Goal: Task Accomplishment & Management: Manage account settings

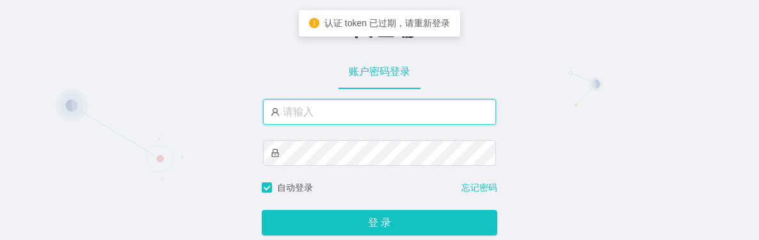
click at [292, 112] on input "text" at bounding box center [379, 112] width 233 height 26
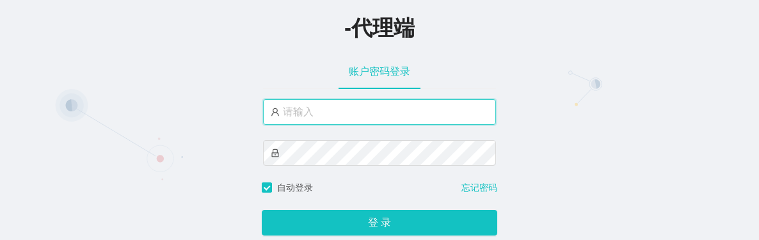
click at [314, 116] on input "text" at bounding box center [379, 112] width 233 height 26
paste input "zhishui888"
type input "zhishui888"
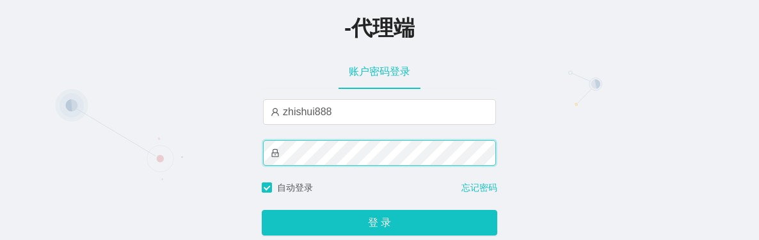
click at [262, 210] on button "登 录" at bounding box center [380, 223] width 236 height 26
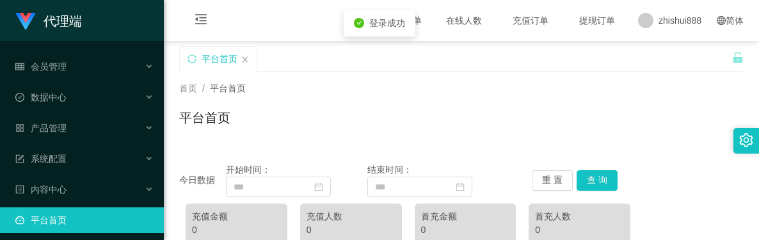
click at [417, 107] on div "首页 / 平台首页 / 平台首页" at bounding box center [461, 110] width 564 height 56
click at [680, 25] on span "zhishui888" at bounding box center [680, 20] width 43 height 41
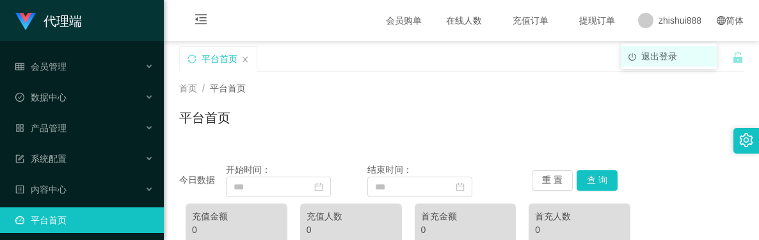
click at [669, 51] on span "退出登录" at bounding box center [659, 56] width 36 height 10
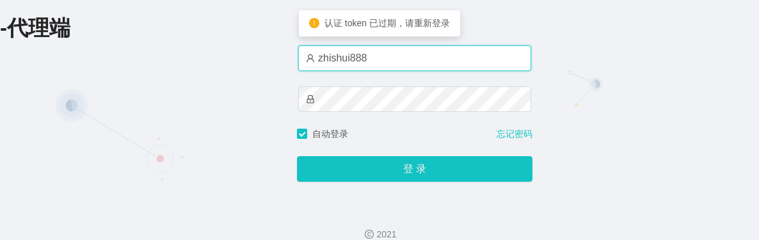
drag, startPoint x: 401, startPoint y: 56, endPoint x: 285, endPoint y: 80, distance: 118.2
click at [143, 50] on div "-代理端 账户密码登录 zhishui888 自动登录 忘记密码 登 录" at bounding box center [379, 98] width 759 height 197
paste input "linchong"
type input "linchong888"
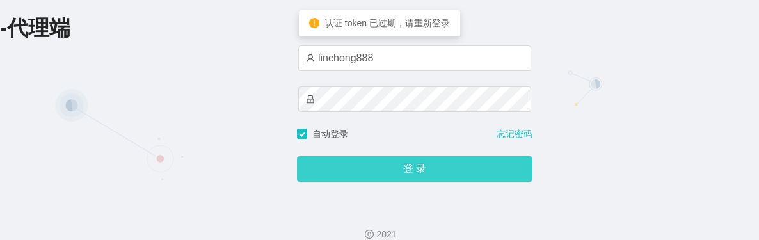
click at [334, 168] on button "登 录" at bounding box center [415, 169] width 236 height 26
